Goal: Book appointment/travel/reservation

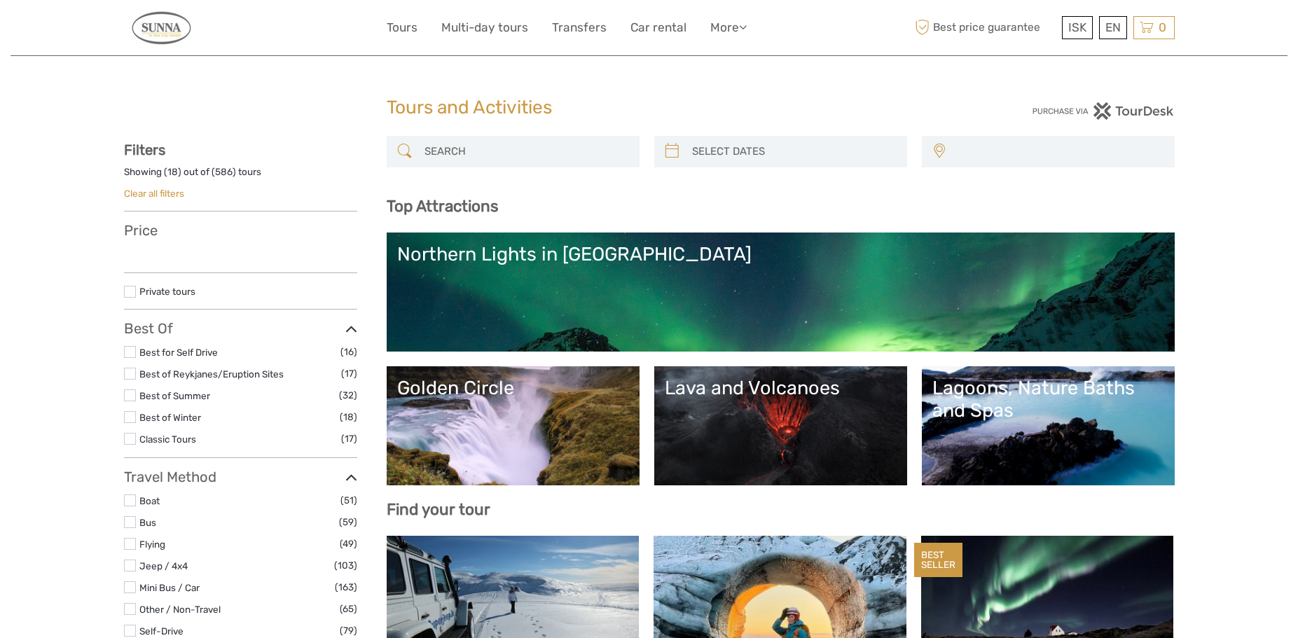
select select
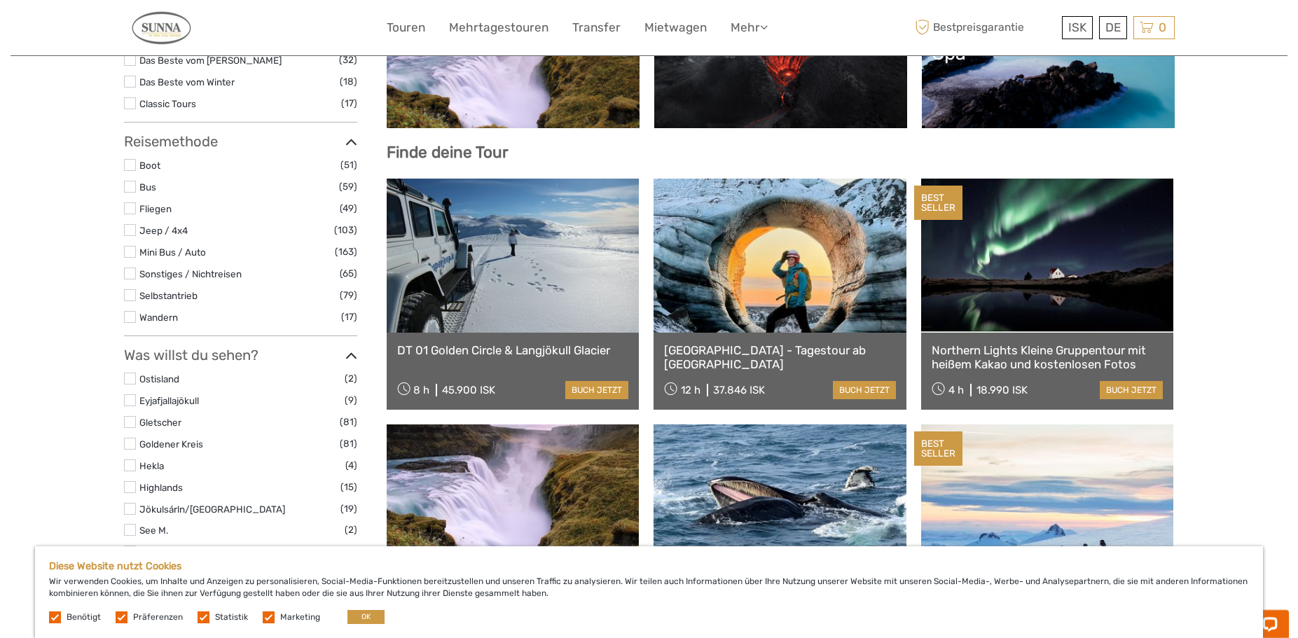
scroll to position [214, 0]
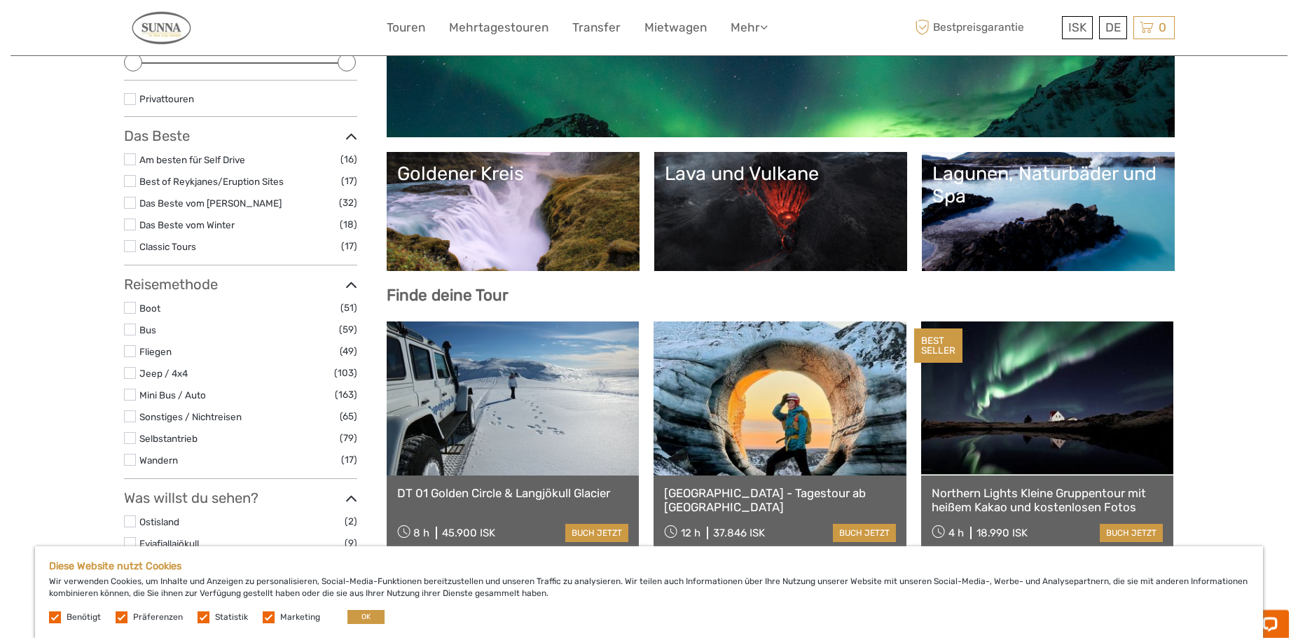
click at [1014, 210] on link "Lagunen, Naturbäder und Spa" at bounding box center [1048, 212] width 232 height 98
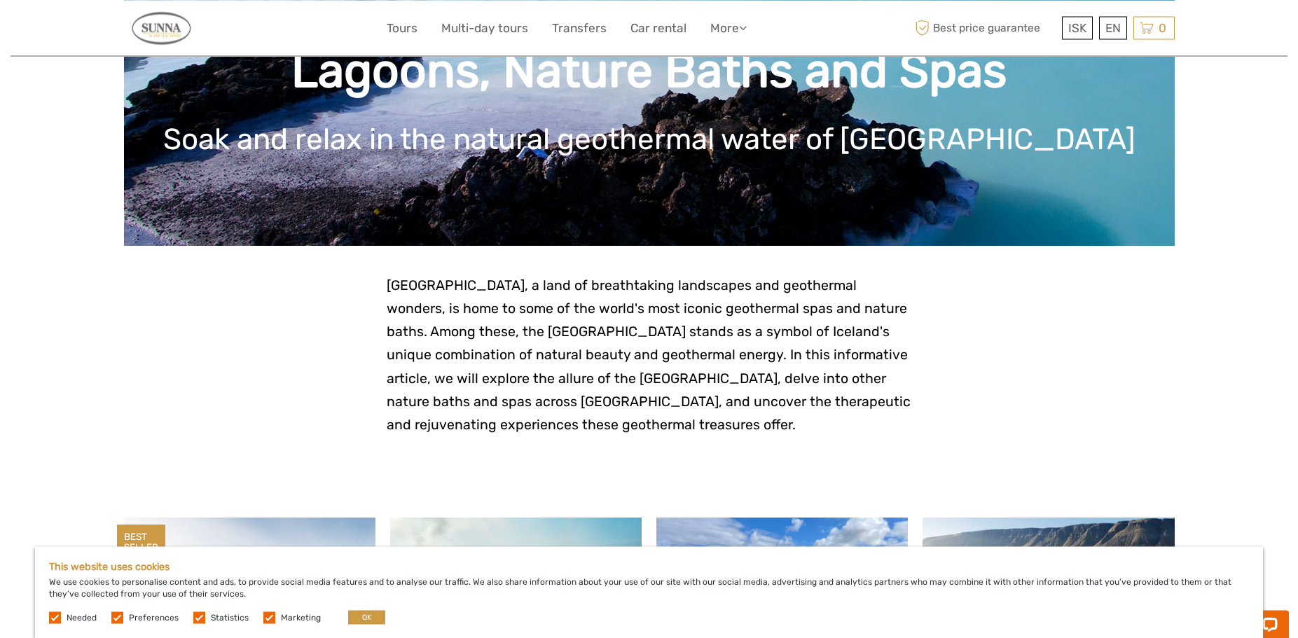
scroll to position [393, 0]
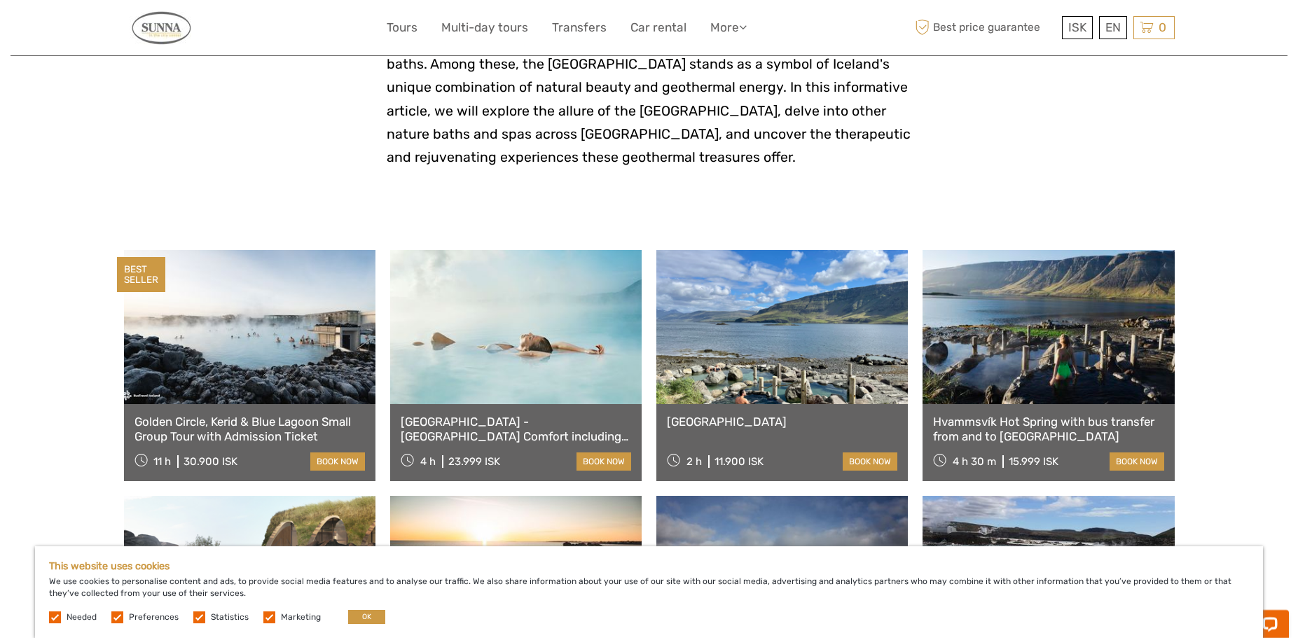
click at [988, 404] on link at bounding box center [1047, 327] width 251 height 154
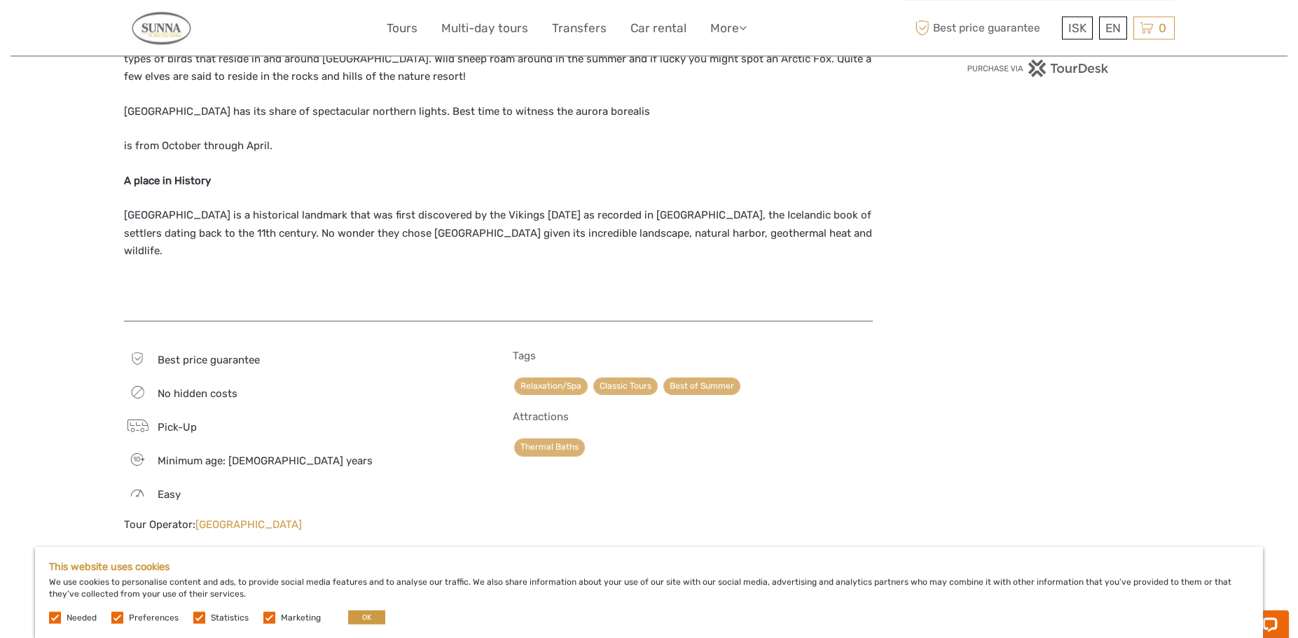
scroll to position [1322, 0]
